Goal: Information Seeking & Learning: Find specific page/section

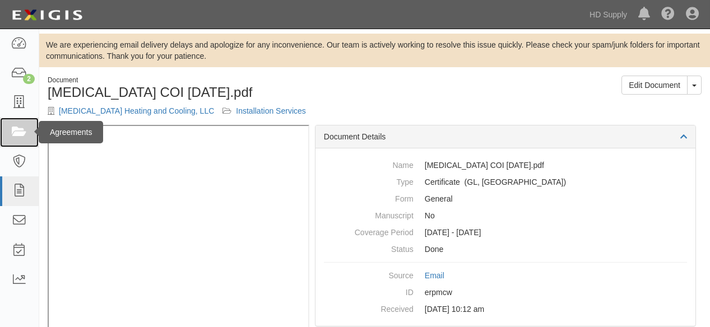
click at [19, 135] on icon at bounding box center [19, 132] width 16 height 13
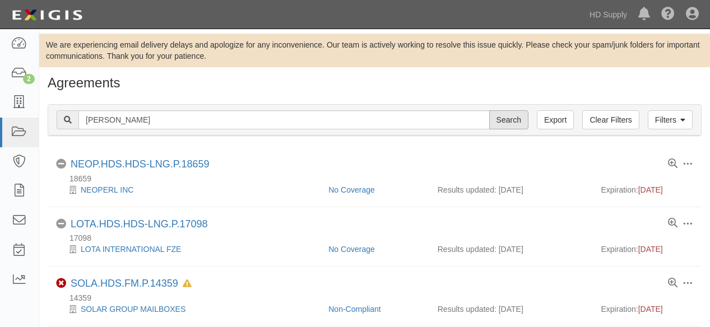
type input "wren"
click at [521, 119] on input "Search" at bounding box center [508, 119] width 39 height 19
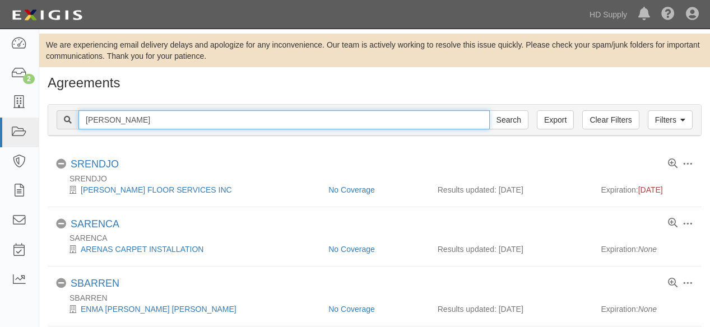
click at [127, 122] on input "wren" at bounding box center [283, 119] width 411 height 19
type input "[PERSON_NAME] holdings"
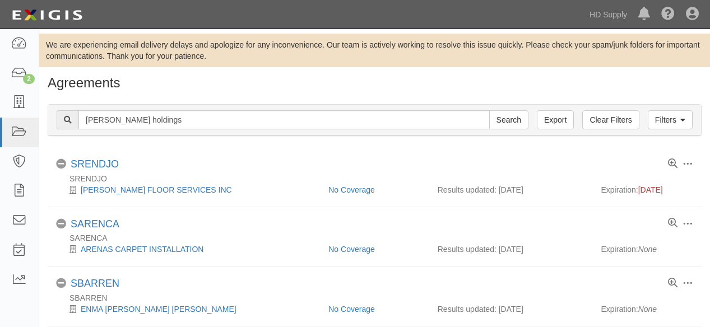
click at [506, 130] on div "Filters Clear Filters Export wren holdings Search Filters" at bounding box center [374, 120] width 653 height 31
click at [506, 122] on input "Search" at bounding box center [508, 119] width 39 height 19
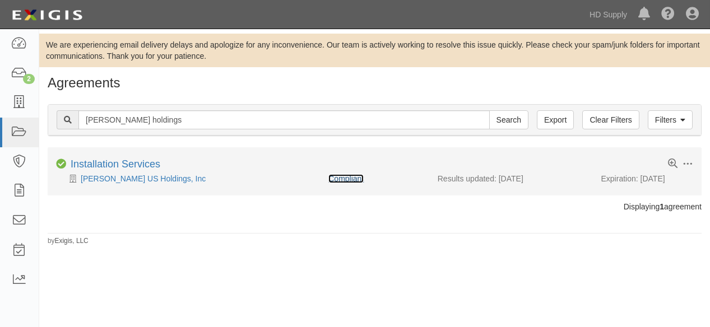
click at [337, 177] on link "Compliant" at bounding box center [346, 178] width 35 height 9
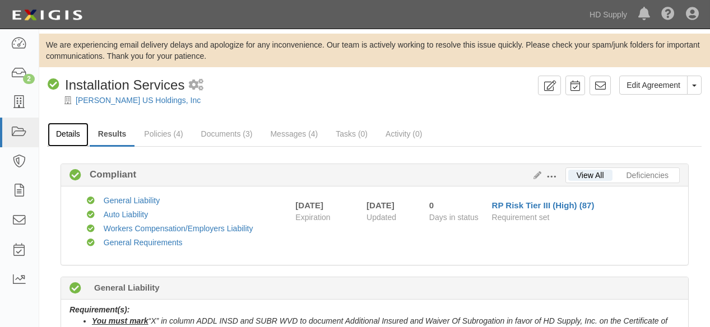
click at [66, 135] on link "Details" at bounding box center [68, 135] width 41 height 24
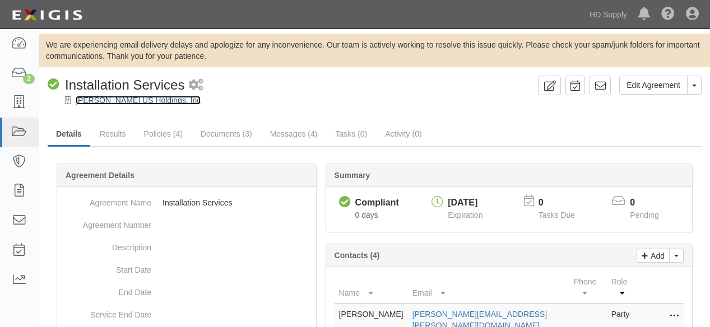
click at [119, 98] on link "[PERSON_NAME] US Holdings, Inc" at bounding box center [138, 100] width 125 height 9
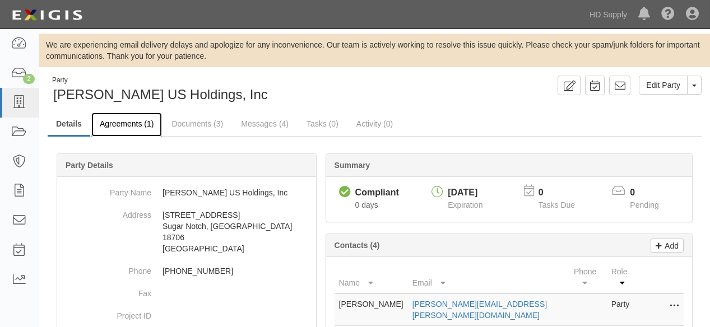
click at [118, 124] on link "Agreements (1)" at bounding box center [126, 125] width 71 height 24
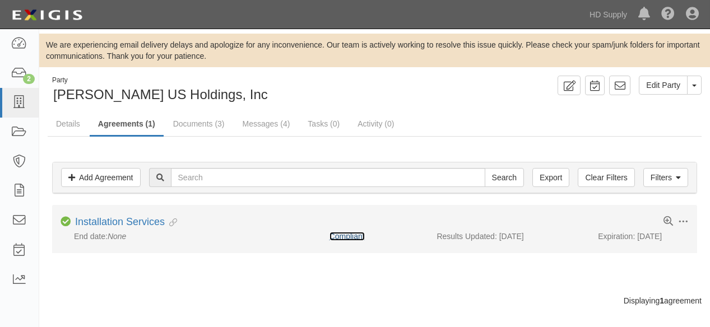
click at [339, 237] on link "Compliant" at bounding box center [347, 236] width 35 height 9
